Goal: Navigation & Orientation: Find specific page/section

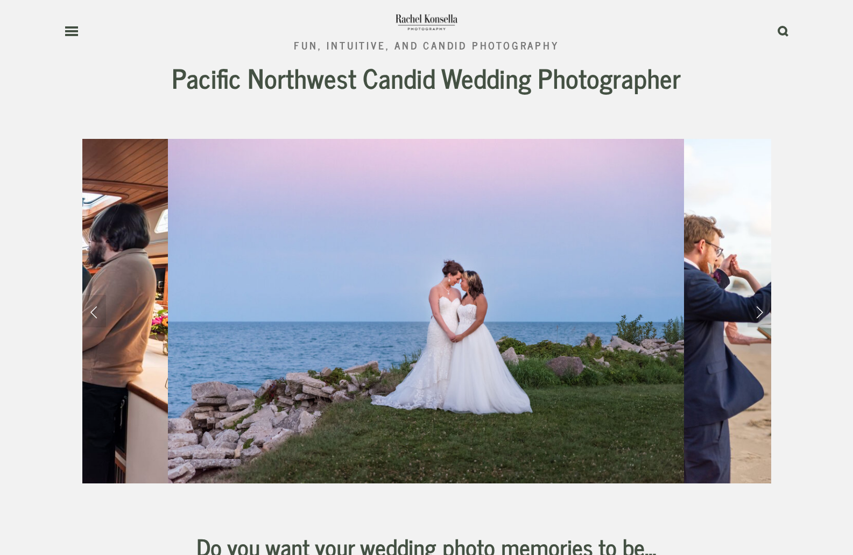
click at [72, 27] on use at bounding box center [71, 31] width 13 height 8
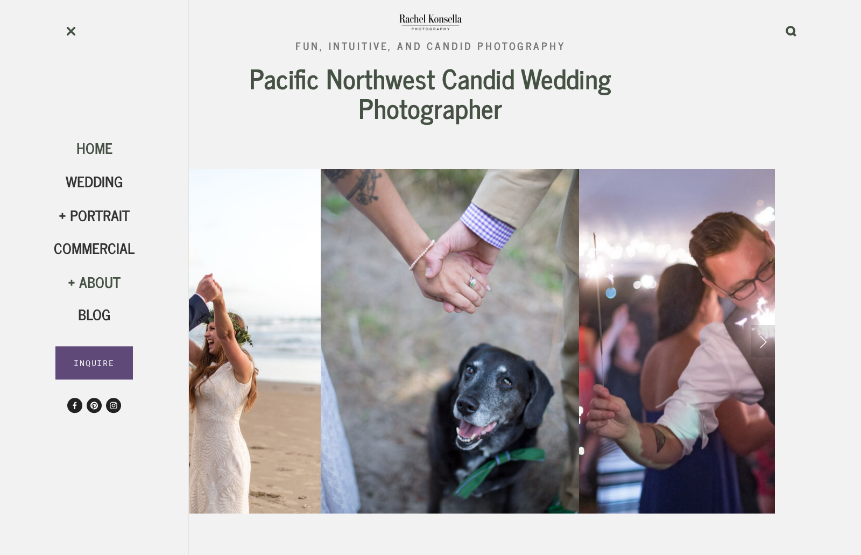
click at [107, 286] on div "About" at bounding box center [94, 282] width 81 height 18
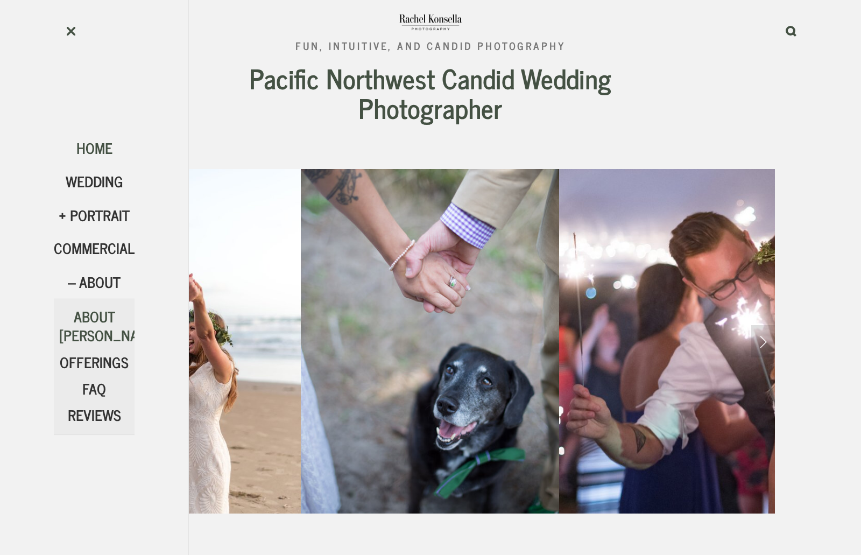
click at [111, 328] on span "About [PERSON_NAME]" at bounding box center [109, 325] width 101 height 43
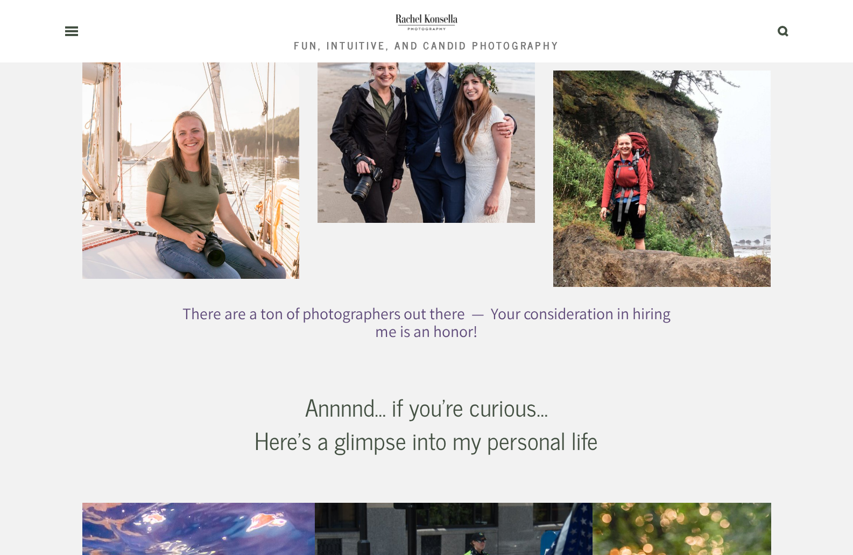
scroll to position [910, 0]
